Goal: Information Seeking & Learning: Learn about a topic

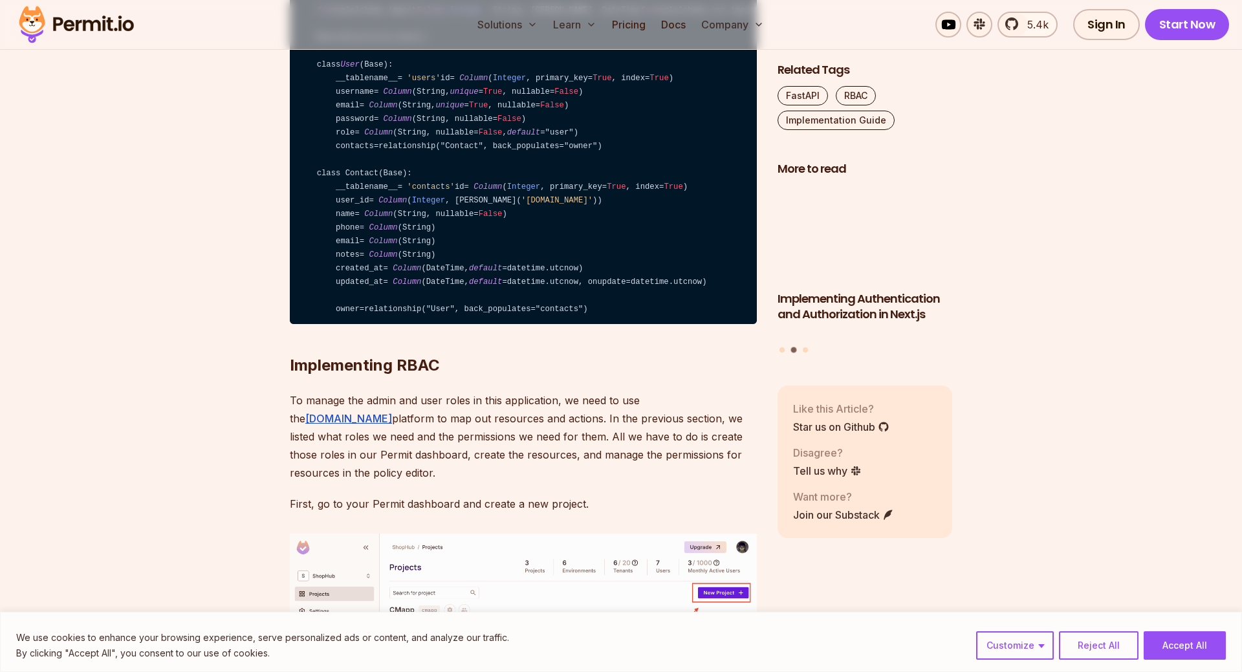
scroll to position [3300, 0]
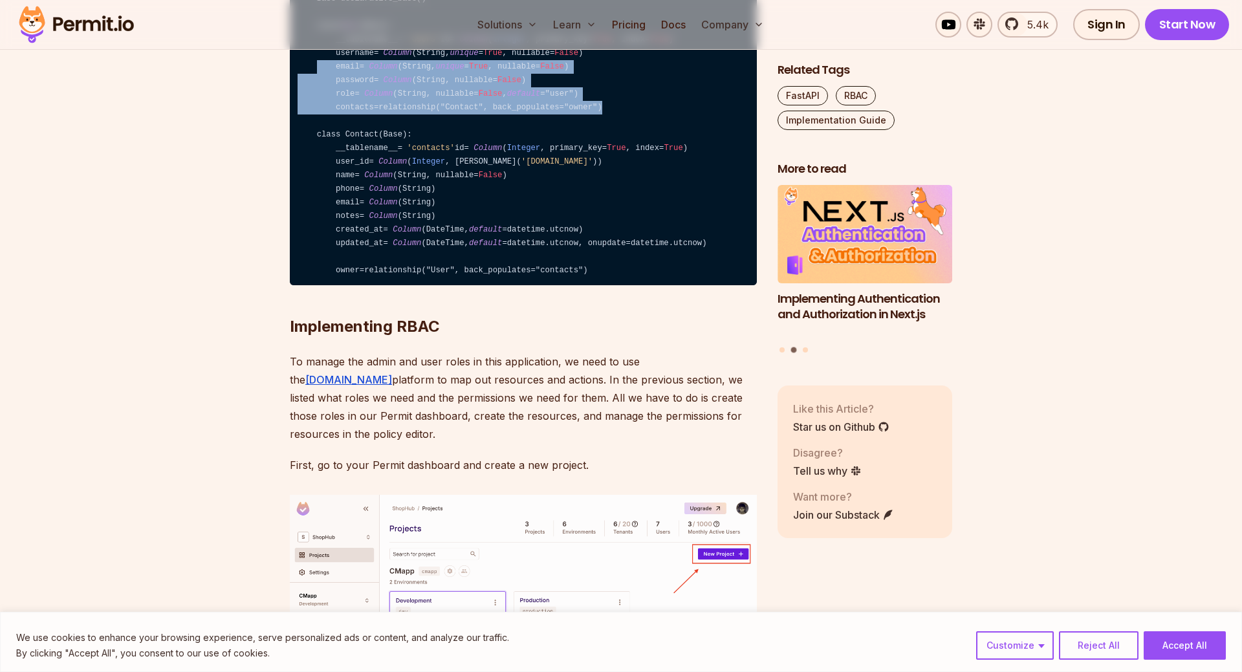
drag, startPoint x: 317, startPoint y: 243, endPoint x: 588, endPoint y: 285, distance: 274.5
click at [588, 285] on code "from sqlalchemy import Column , Integer , String, ForeignKey, DateTime from sql…" at bounding box center [523, 121] width 467 height 329
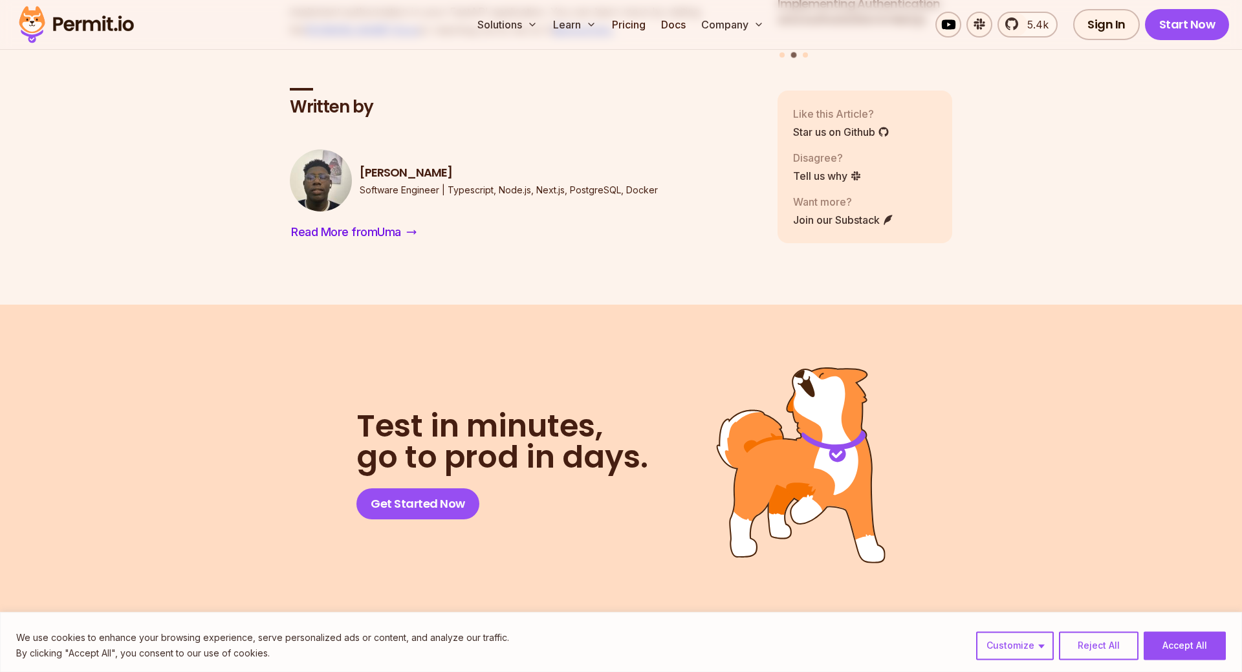
scroll to position [9042, 0]
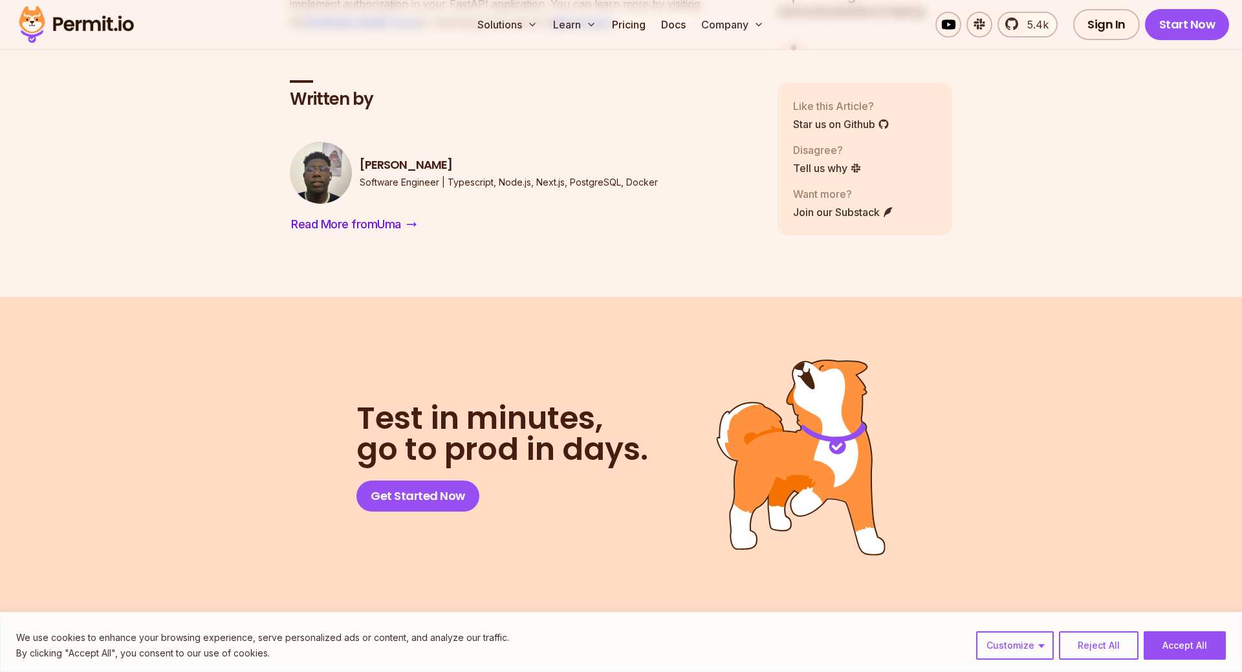
drag, startPoint x: 313, startPoint y: 246, endPoint x: 367, endPoint y: 324, distance: 94.4
drag, startPoint x: 373, startPoint y: 325, endPoint x: 315, endPoint y: 300, distance: 63.7
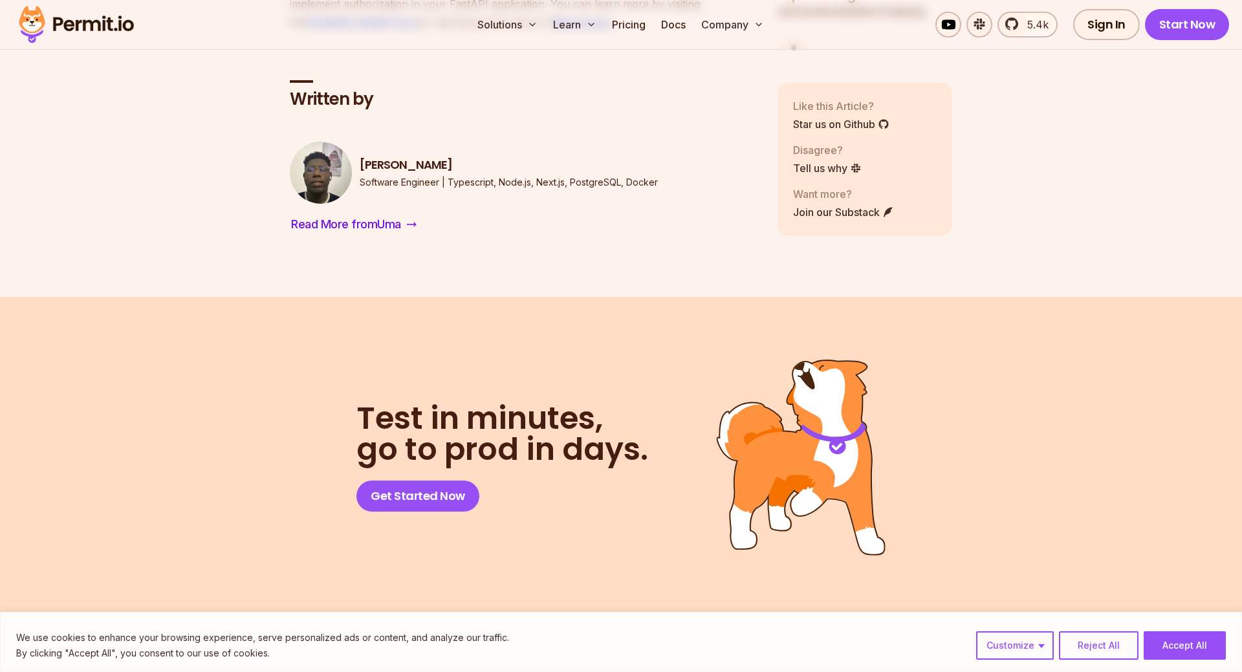
drag, startPoint x: 344, startPoint y: 353, endPoint x: 373, endPoint y: 386, distance: 44.1
drag, startPoint x: 353, startPoint y: 395, endPoint x: 386, endPoint y: 524, distance: 133.6
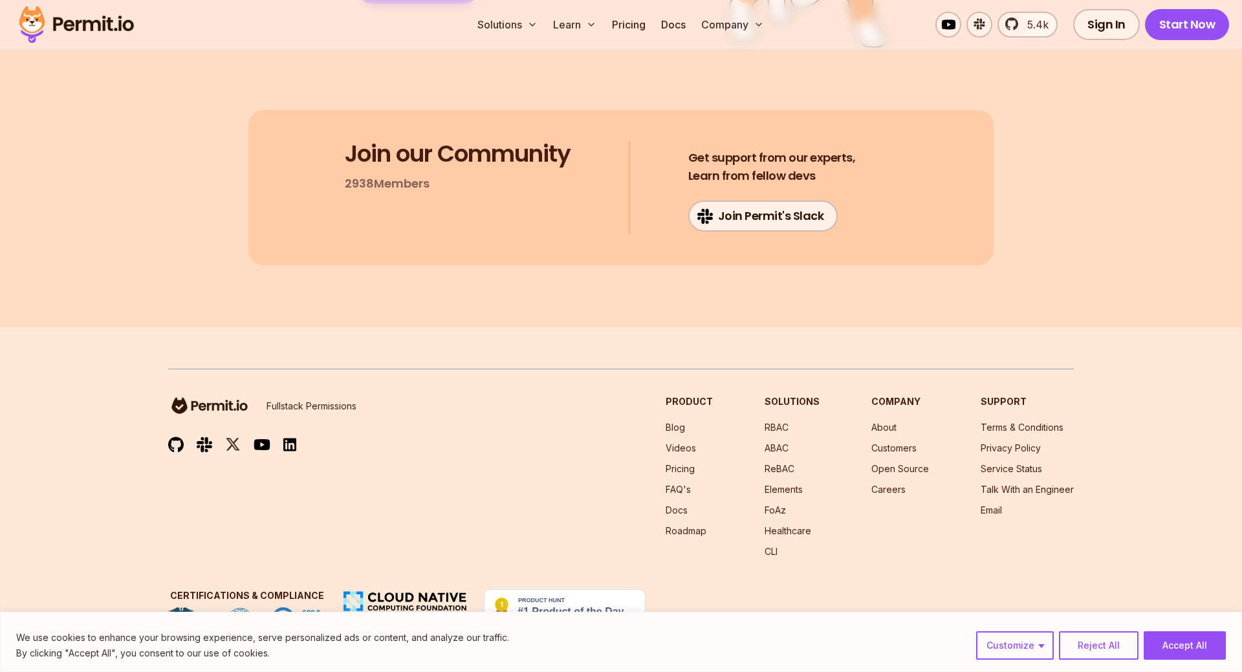
scroll to position [10428, 0]
